Goal: Navigation & Orientation: Find specific page/section

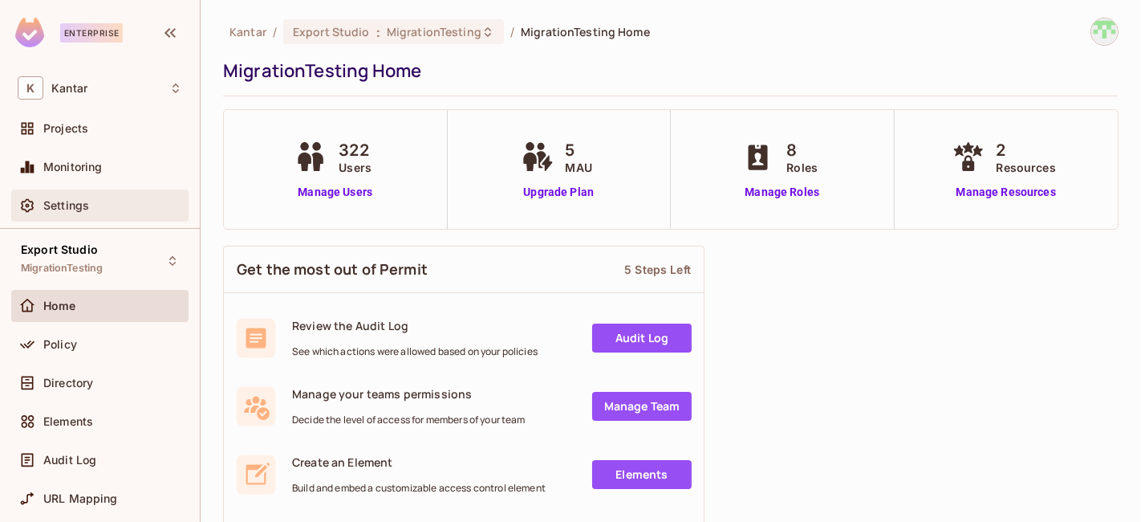
click at [65, 199] on span "Settings" at bounding box center [66, 205] width 46 height 13
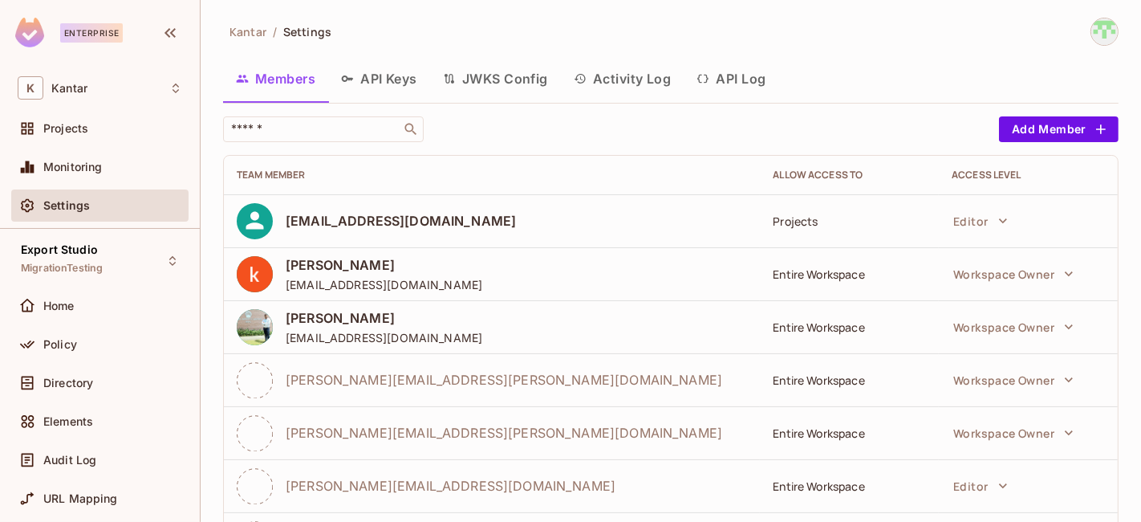
click at [617, 79] on button "Activity Log" at bounding box center [623, 79] width 124 height 40
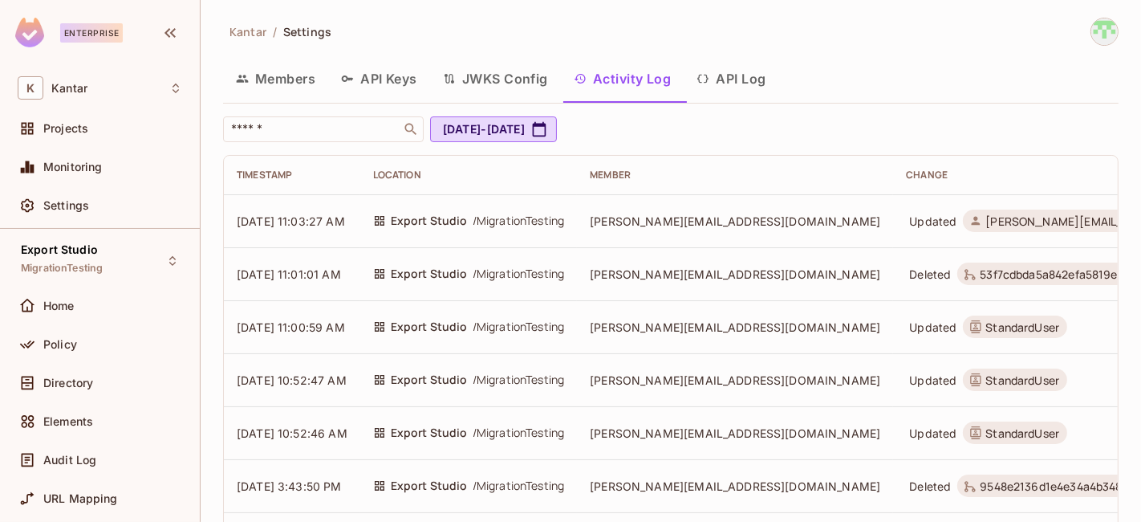
click at [728, 77] on button "API Log" at bounding box center [731, 79] width 95 height 40
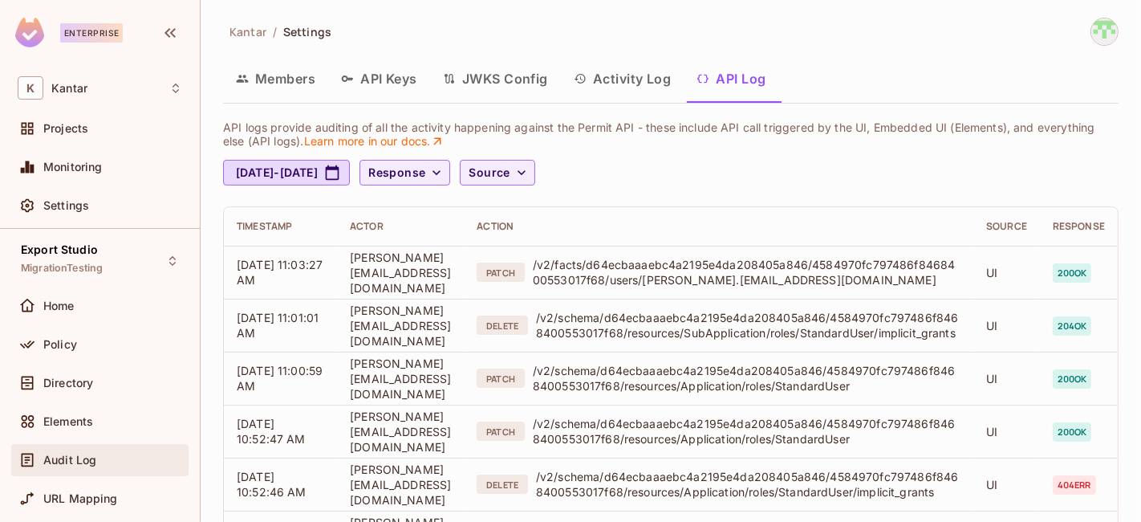
click at [75, 444] on div "Audit Log" at bounding box center [99, 460] width 177 height 32
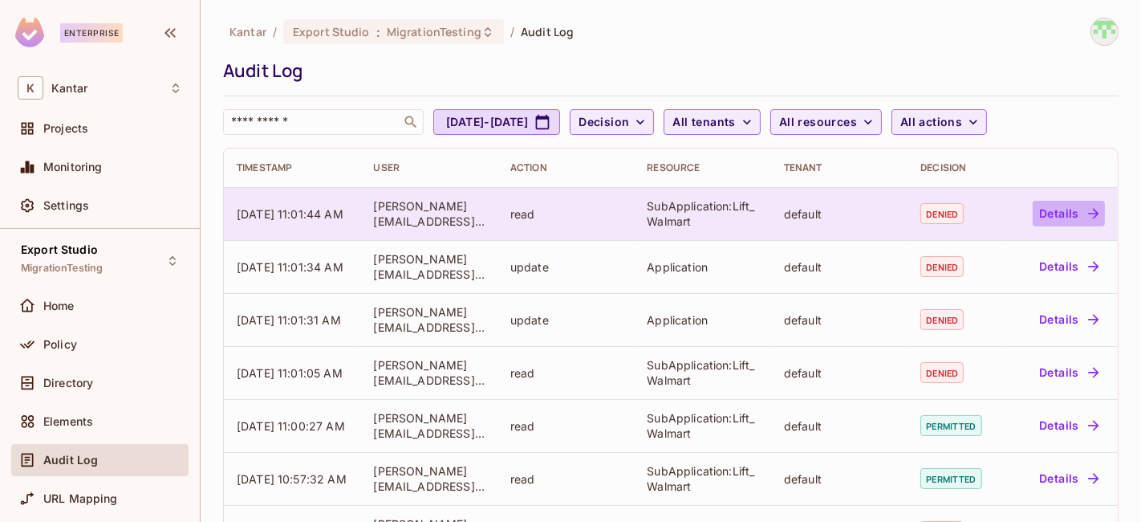
click at [1055, 206] on button "Details" at bounding box center [1069, 214] width 72 height 26
